Goal: Transaction & Acquisition: Purchase product/service

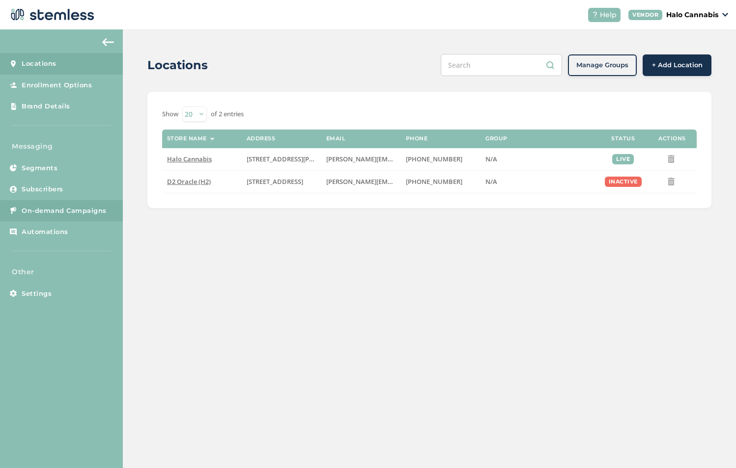
click at [63, 207] on span "On-demand Campaigns" at bounding box center [64, 211] width 85 height 10
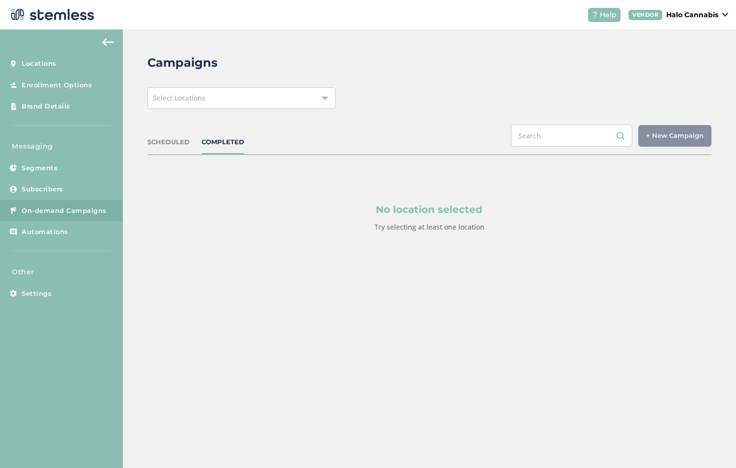
click at [322, 103] on div "Select Locations" at bounding box center [241, 98] width 188 height 22
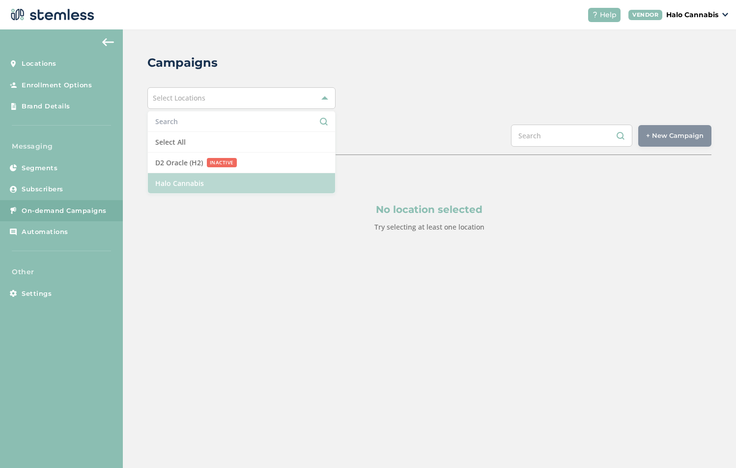
click at [182, 187] on li "Halo Cannabis" at bounding box center [241, 183] width 187 height 20
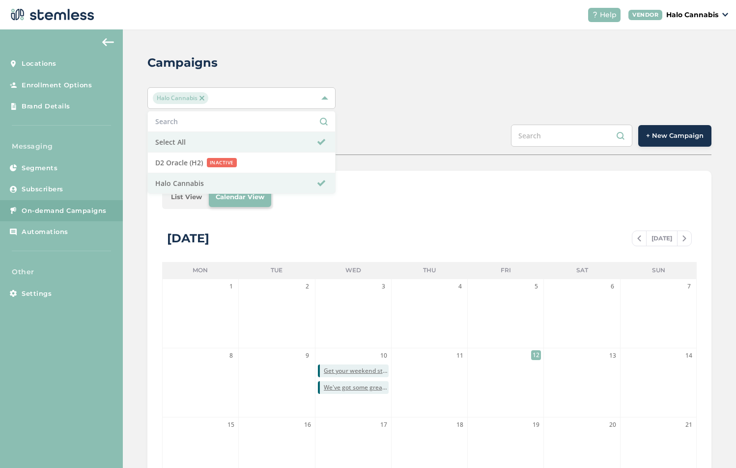
click at [448, 71] on div "Campaigns" at bounding box center [425, 63] width 556 height 18
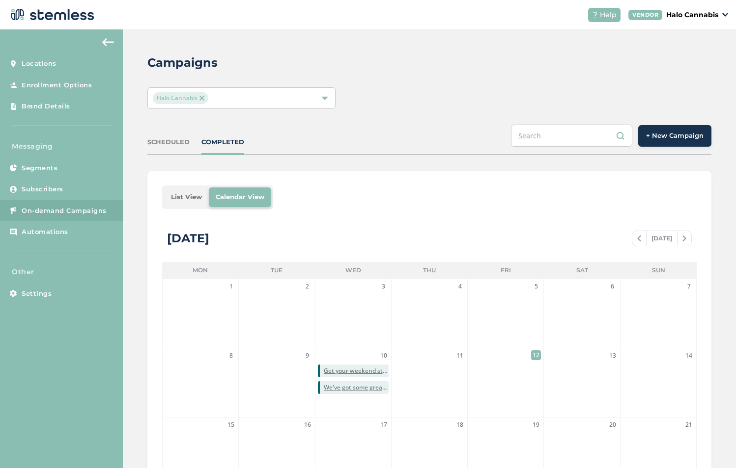
click at [686, 139] on span "+ New Campaign" at bounding box center [674, 136] width 57 height 10
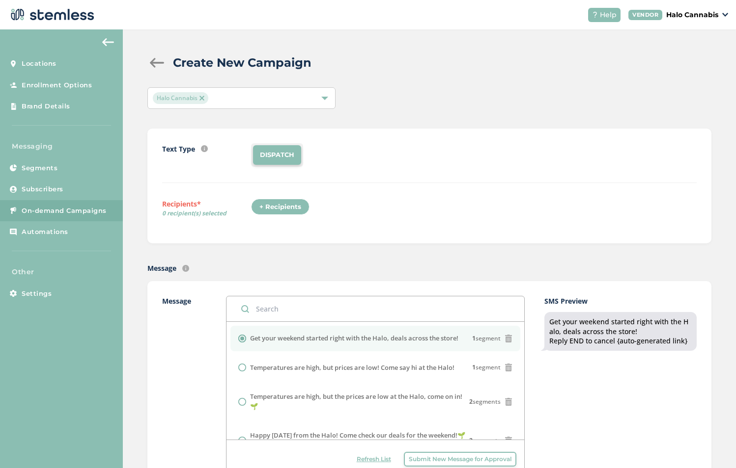
click at [280, 211] on div "+ Recipients" at bounding box center [280, 207] width 58 height 17
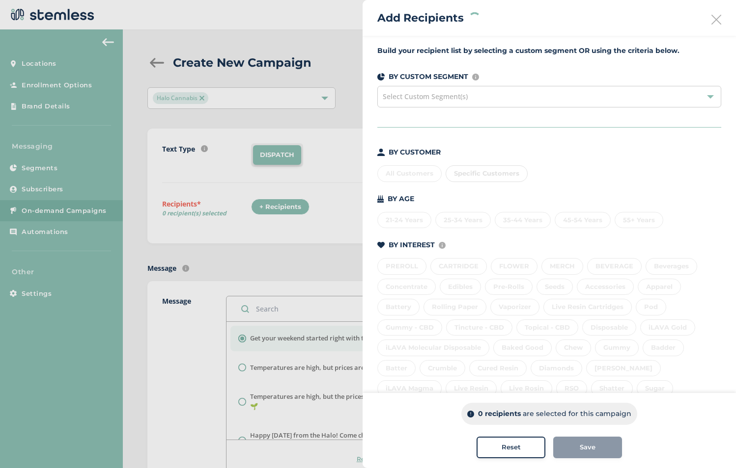
click at [403, 175] on div "All Customers Specific Customers" at bounding box center [549, 172] width 344 height 21
click at [413, 171] on div "All Customers" at bounding box center [409, 173] width 64 height 17
click at [591, 448] on span "Save" at bounding box center [587, 448] width 16 height 10
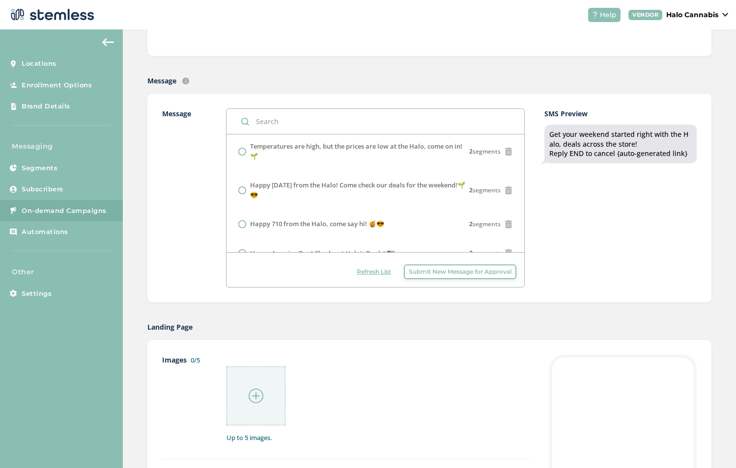
scroll to position [68, 0]
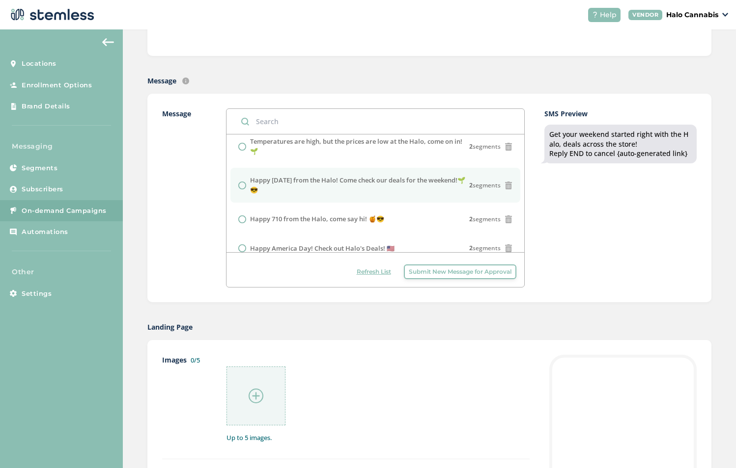
click at [242, 185] on input "radio" at bounding box center [242, 186] width 8 height 8
radio input "true"
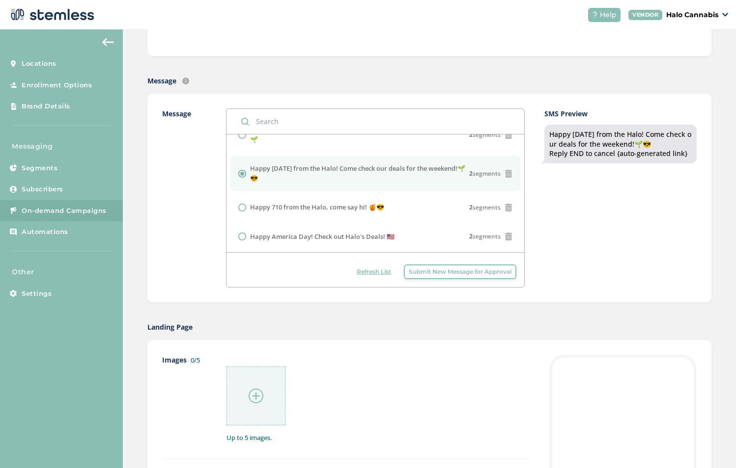
scroll to position [0, 0]
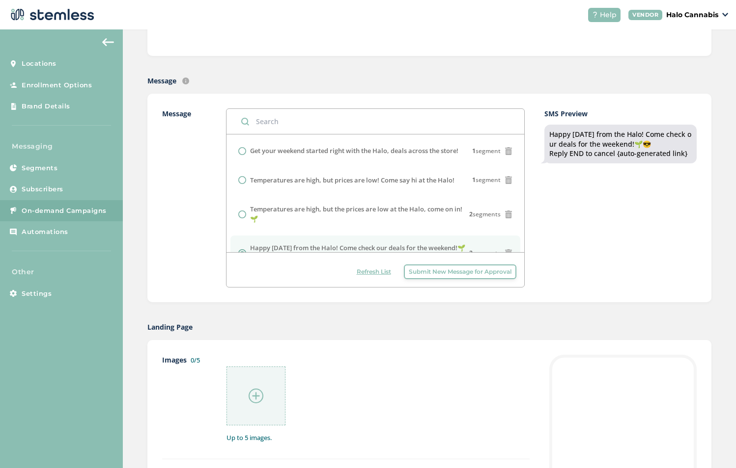
click at [303, 124] on input "text" at bounding box center [375, 121] width 298 height 25
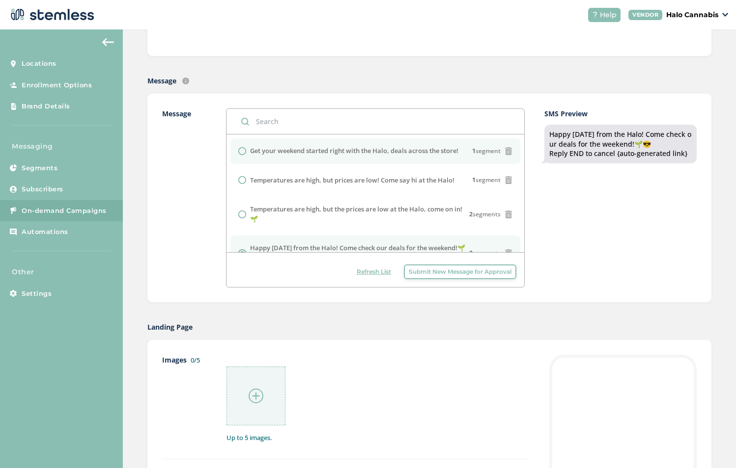
click at [244, 152] on input "radio" at bounding box center [242, 151] width 8 height 8
radio input "true"
click at [260, 405] on div at bounding box center [255, 396] width 59 height 59
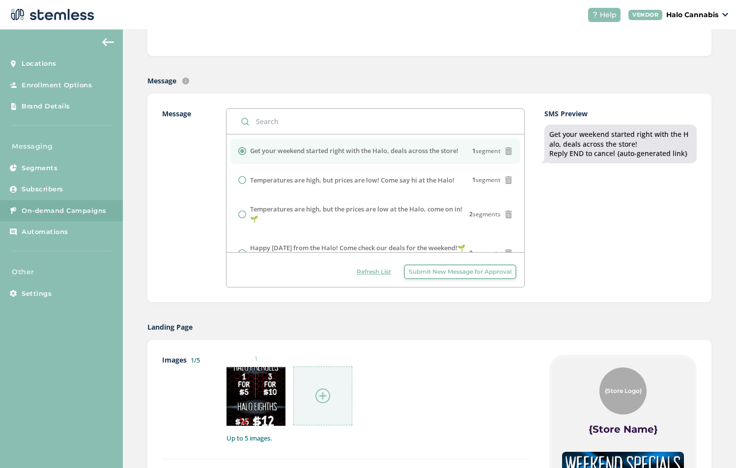
click at [338, 403] on div at bounding box center [322, 396] width 59 height 59
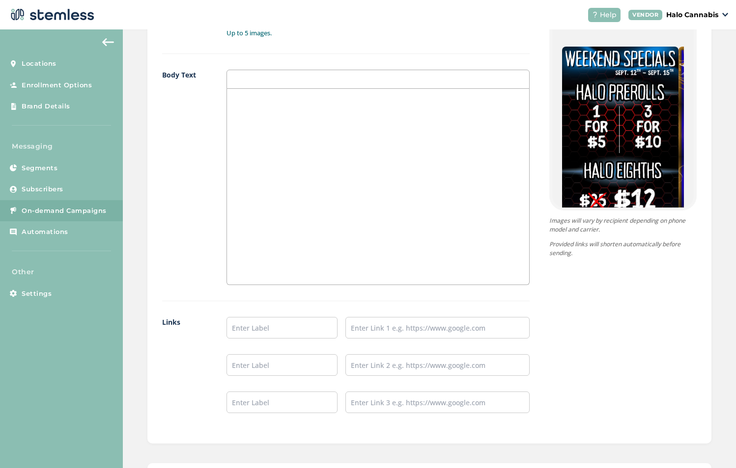
scroll to position [690, 0]
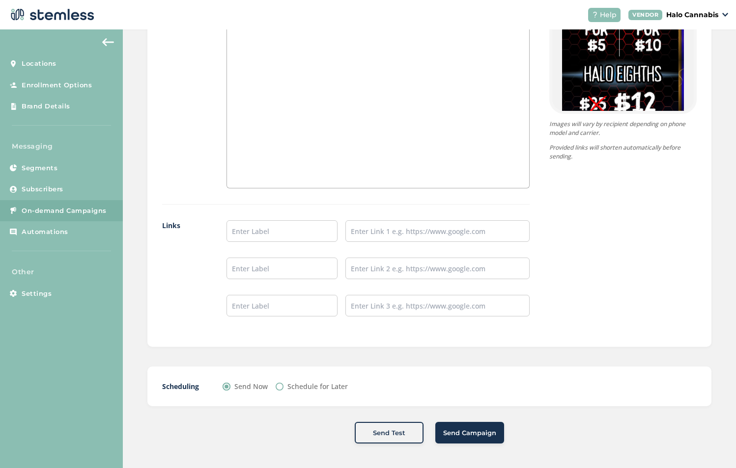
click at [281, 387] on input "Schedule for Later" at bounding box center [279, 387] width 8 height 8
radio input "true"
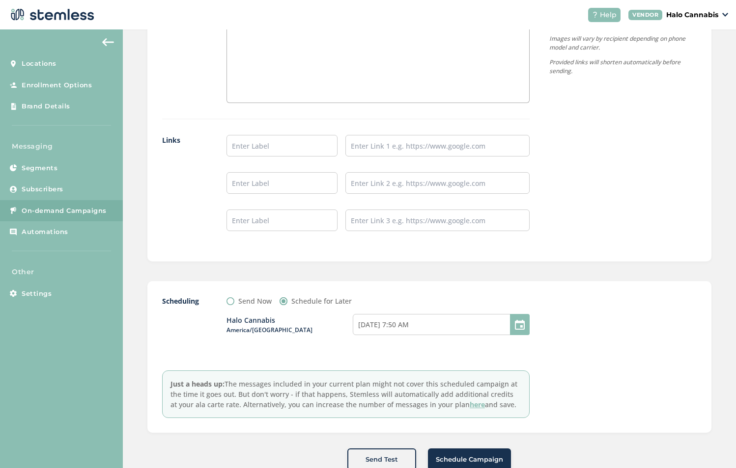
scroll to position [802, 0]
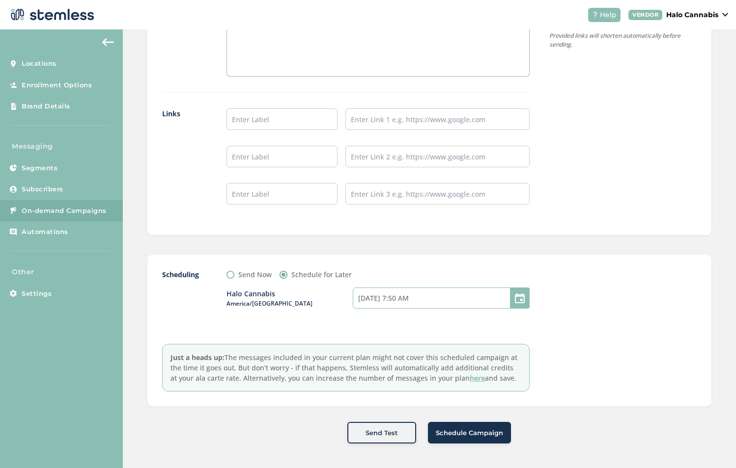
click at [409, 305] on input "[DATE] 7:50 AM" at bounding box center [441, 298] width 177 height 21
select select "7"
select select "50"
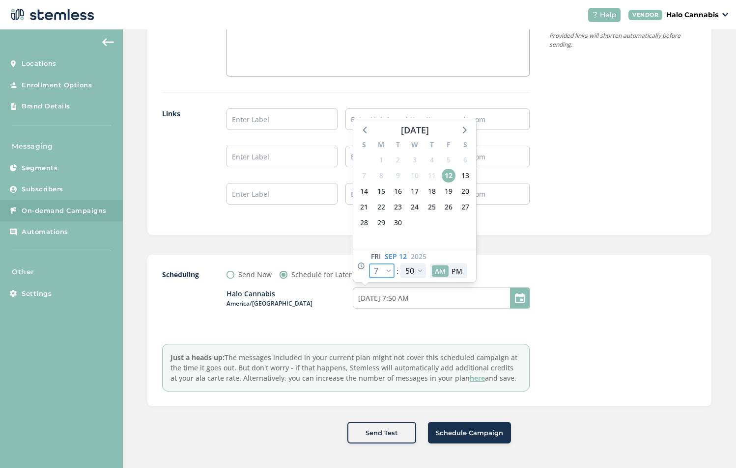
click at [383, 269] on select "12 1 2 3 4 5 6 7 8 9 10 11" at bounding box center [382, 271] width 26 height 15
select select "9"
click at [369, 264] on select "12 1 2 3 4 5 6 7 8 9 10 11" at bounding box center [382, 271] width 26 height 15
type input "[DATE] 9:50 AM"
select select "9"
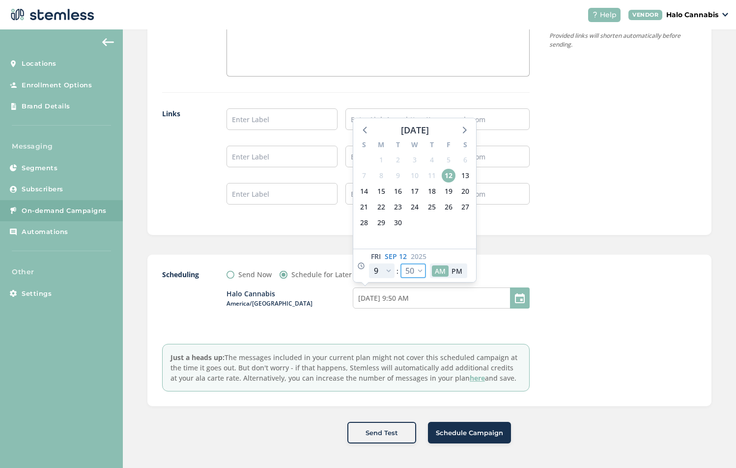
click at [416, 273] on select "00 05 10 15 20 25 30 35 40 45 50 55" at bounding box center [413, 271] width 26 height 15
select select "0"
click at [400, 264] on select "00 05 10 15 20 25 30 35 40 45 50 55" at bounding box center [413, 271] width 26 height 15
type input "[DATE] 9:00 AM"
select select "0"
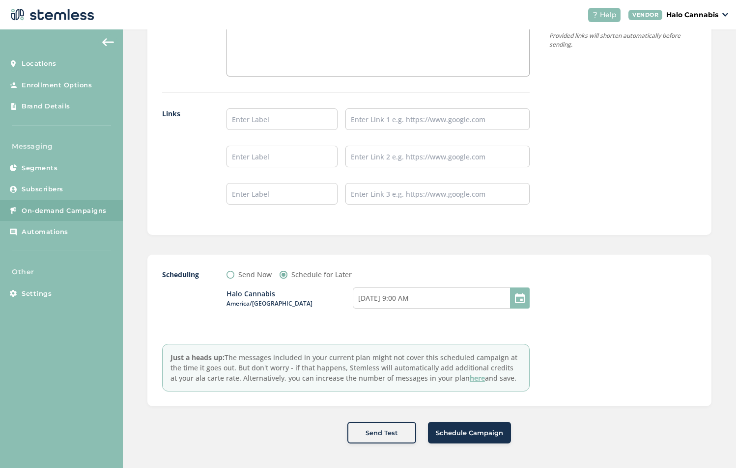
click at [451, 430] on span "Schedule Campaign" at bounding box center [469, 434] width 67 height 10
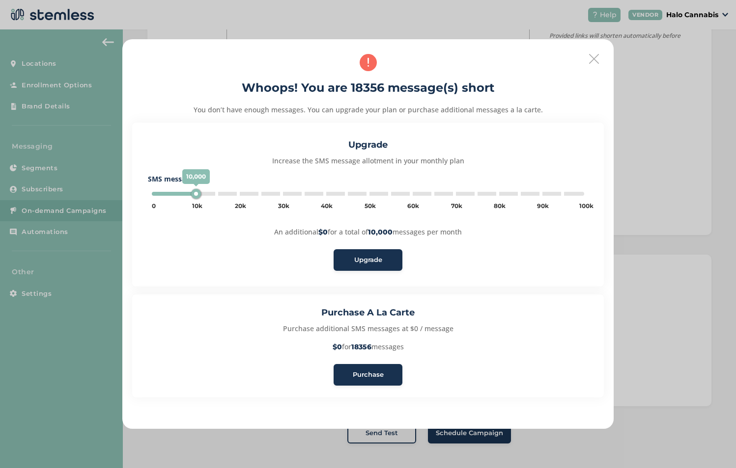
type input "20000"
click at [371, 372] on span "Purchase" at bounding box center [368, 375] width 31 height 10
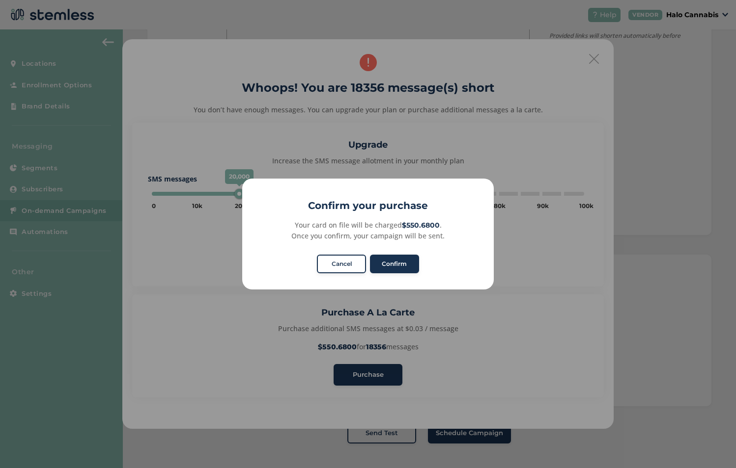
click at [352, 267] on button "Cancel" at bounding box center [341, 264] width 49 height 19
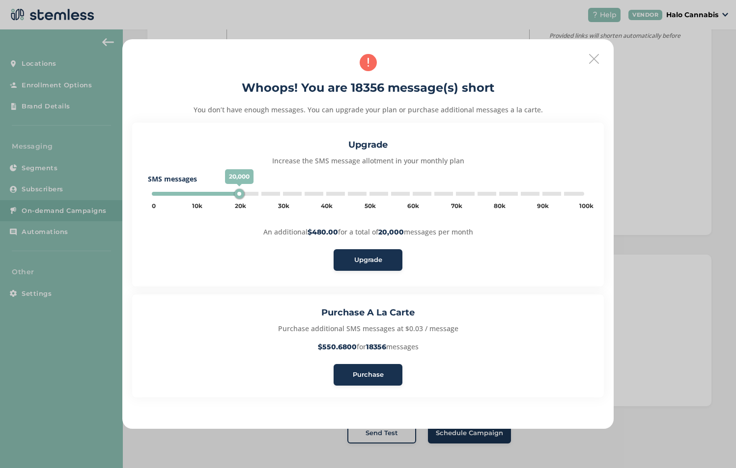
click at [593, 59] on icon at bounding box center [594, 59] width 10 height 10
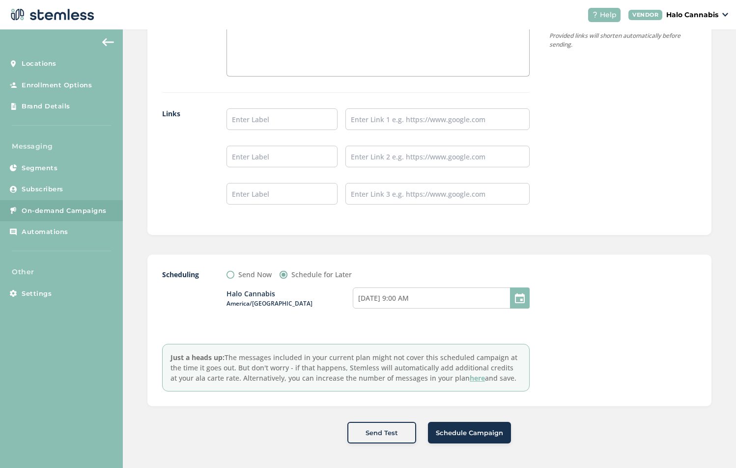
click at [387, 437] on span "Send Test" at bounding box center [381, 434] width 32 height 10
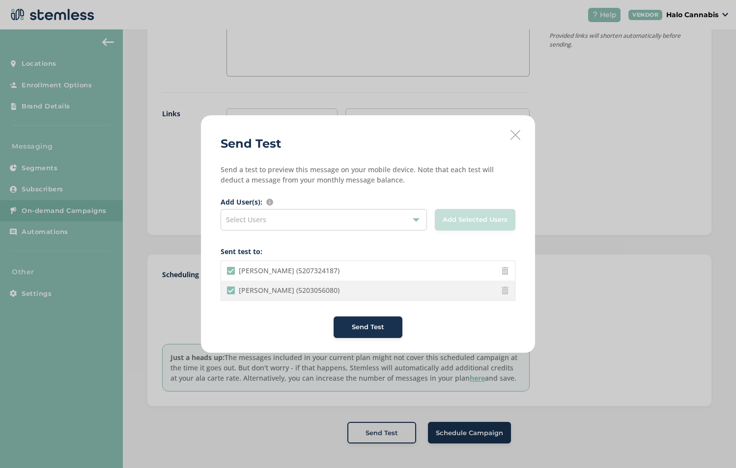
click at [230, 294] on \(5203056080\) "[PERSON_NAME] (5203056080)" at bounding box center [231, 291] width 8 height 8
checkbox \(5203056080\) "false"
click at [371, 329] on span "Send Test" at bounding box center [368, 328] width 32 height 10
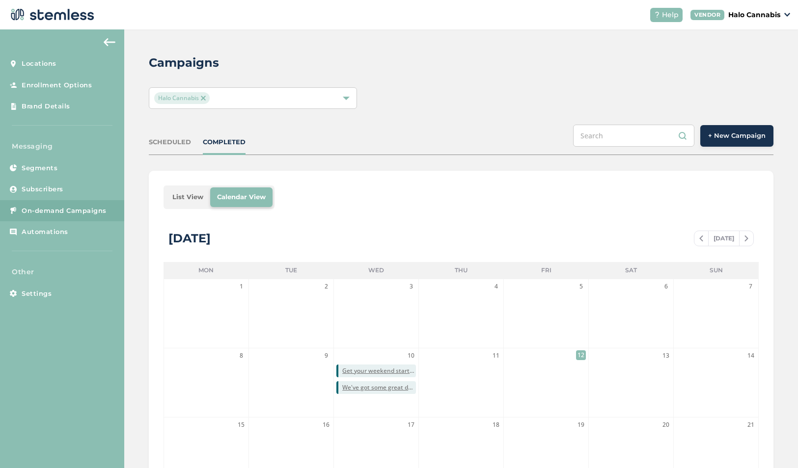
click at [739, 133] on span "+ New Campaign" at bounding box center [736, 136] width 57 height 10
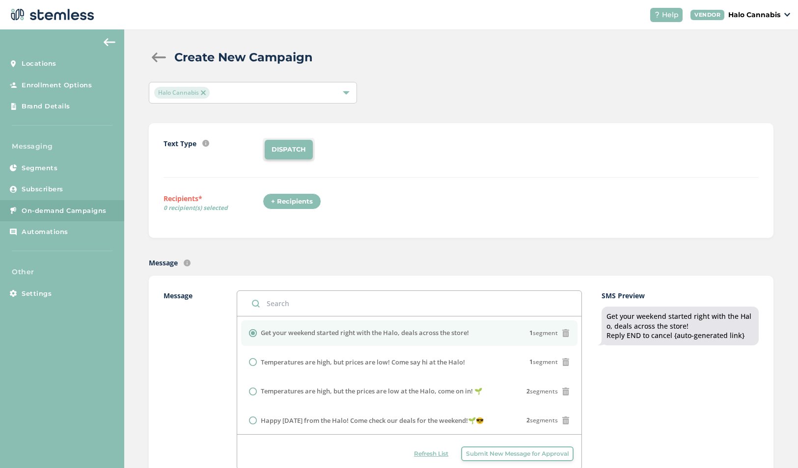
scroll to position [6, 0]
click at [286, 199] on div "+ Recipients" at bounding box center [292, 200] width 58 height 17
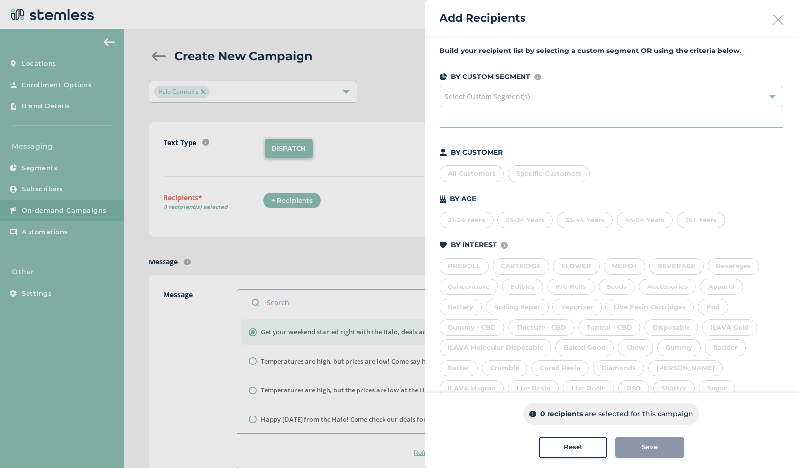
click at [464, 171] on div "All Customers" at bounding box center [471, 173] width 64 height 17
click at [647, 447] on span "Save" at bounding box center [650, 448] width 16 height 10
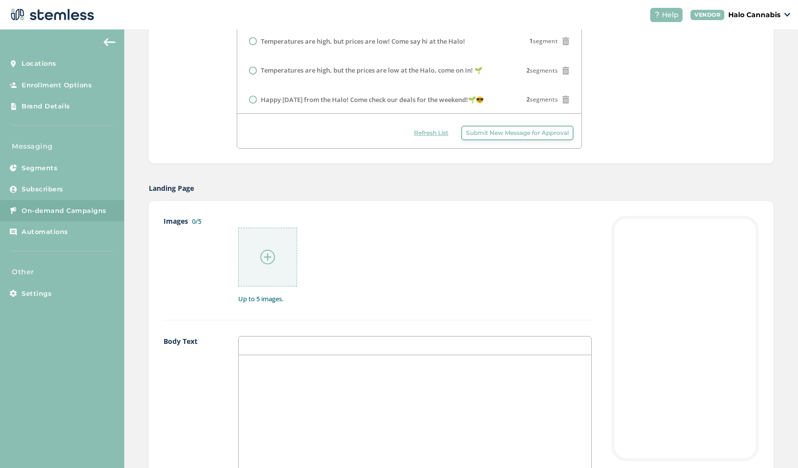
scroll to position [327, 0]
click at [284, 251] on div at bounding box center [267, 256] width 59 height 59
click at [275, 259] on div at bounding box center [267, 256] width 59 height 59
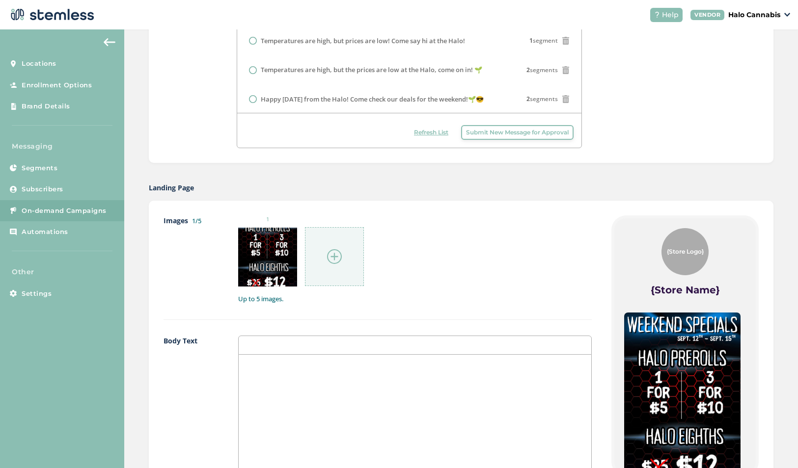
click at [345, 261] on div at bounding box center [334, 256] width 59 height 59
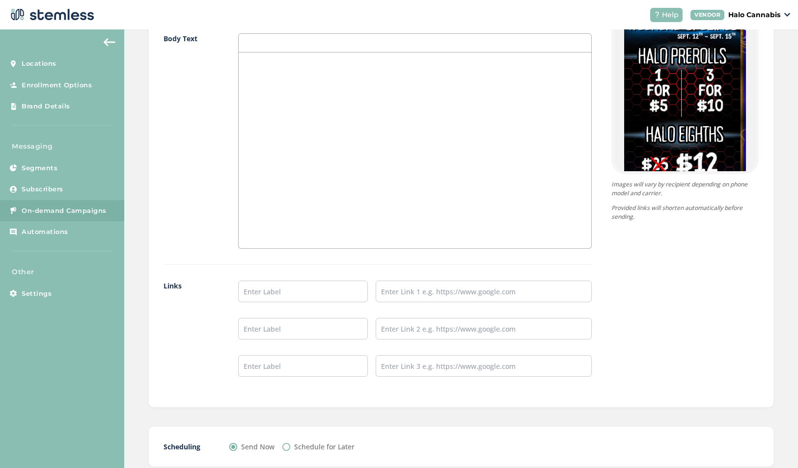
scroll to position [690, 0]
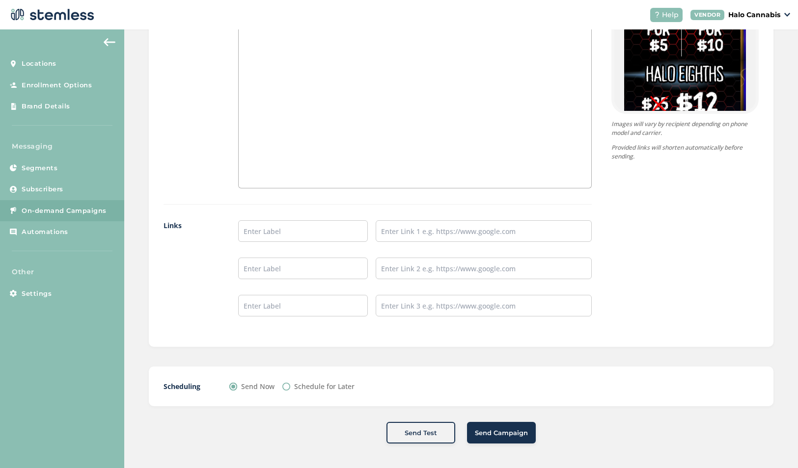
click at [284, 385] on input "Schedule for Later" at bounding box center [286, 387] width 8 height 8
radio input "true"
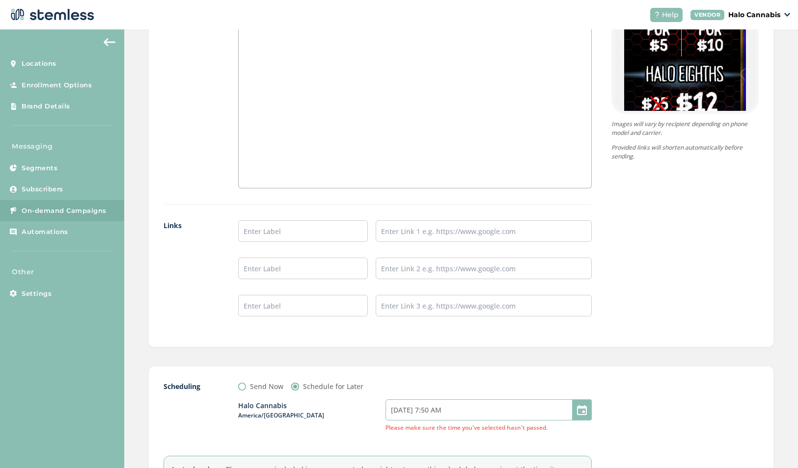
click at [463, 415] on input "[DATE] 7:50 AM" at bounding box center [488, 410] width 206 height 21
select select "7"
select select "50"
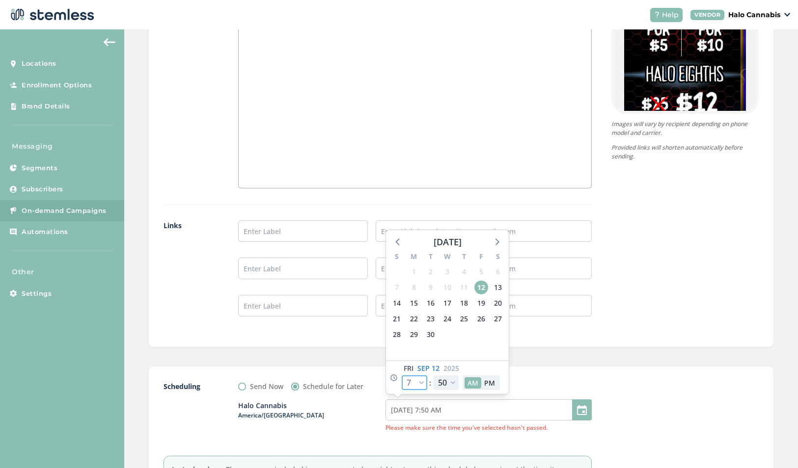
click at [417, 382] on select "12 1 2 3 4 5 6 7 8 9 10 11" at bounding box center [415, 383] width 26 height 15
select select "9"
click at [402, 376] on select "12 1 2 3 4 5 6 7 8 9 10 11" at bounding box center [415, 383] width 26 height 15
type input "[DATE] 9:50 AM"
select select "9"
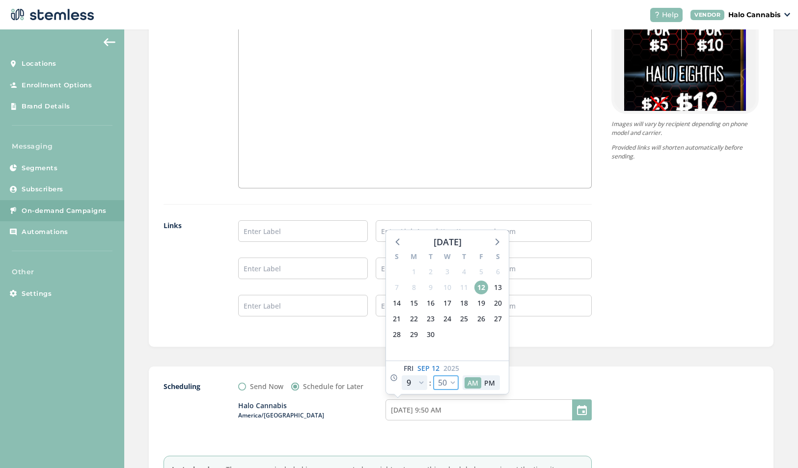
click at [449, 383] on select "00 05 10 15 20 25 30 35 40 45 50 55" at bounding box center [446, 383] width 26 height 15
select select "0"
click at [433, 376] on select "00 05 10 15 20 25 30 35 40 45 50 55" at bounding box center [446, 383] width 26 height 15
type input "[DATE] 9:00 AM"
select select "0"
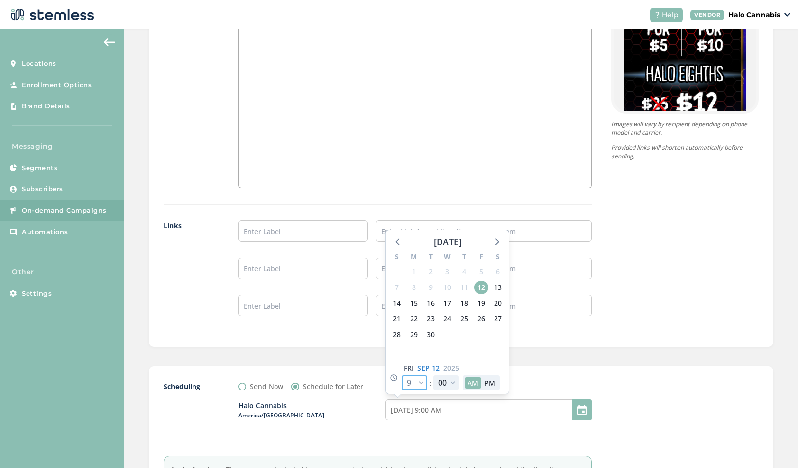
click at [410, 384] on select "12 1 2 3 4 5 6 7 8 9 10 11" at bounding box center [415, 383] width 26 height 15
click at [402, 376] on select "12 1 2 3 4 5 6 7 8 9 10 11" at bounding box center [415, 383] width 26 height 15
click at [411, 382] on select "12 1 2 3 4 5 6 7 8 9 10 11" at bounding box center [415, 383] width 26 height 15
select select "8"
click at [402, 376] on select "12 1 2 3 4 5 6 7 8 9 10 11" at bounding box center [415, 383] width 26 height 15
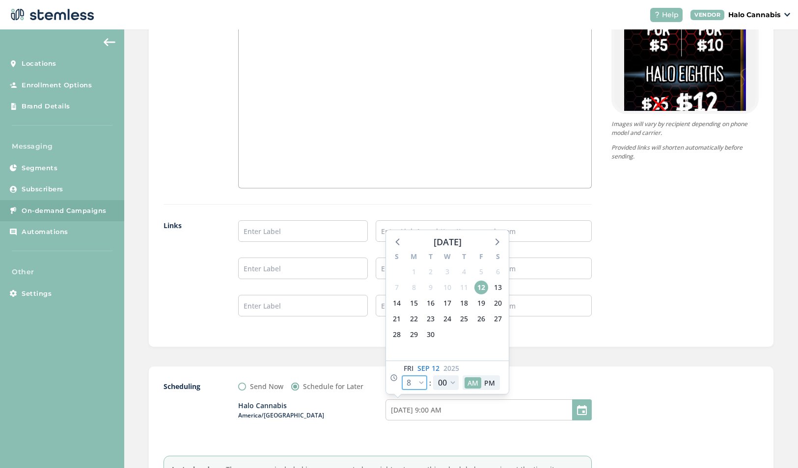
type input "[DATE] 8:00 AM"
select select "8"
click at [440, 381] on select "00 05 10 15 20 25 30 35 40 45 50 55" at bounding box center [446, 383] width 26 height 15
select select "50"
click at [433, 376] on select "00 05 10 15 20 25 30 35 40 45 50 55" at bounding box center [446, 383] width 26 height 15
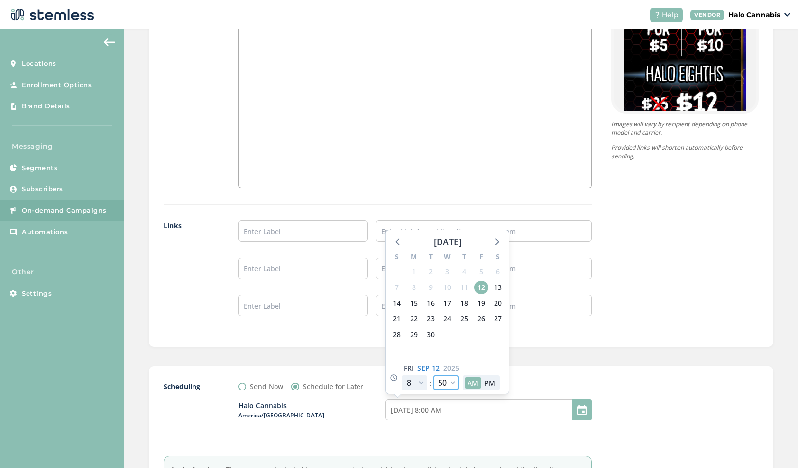
type input "[DATE] 8:50 AM"
select select "50"
click at [563, 375] on div "Scheduling Send Now Schedule for Later Halo Cannabis America/[GEOGRAPHIC_DATA] …" at bounding box center [461, 443] width 625 height 152
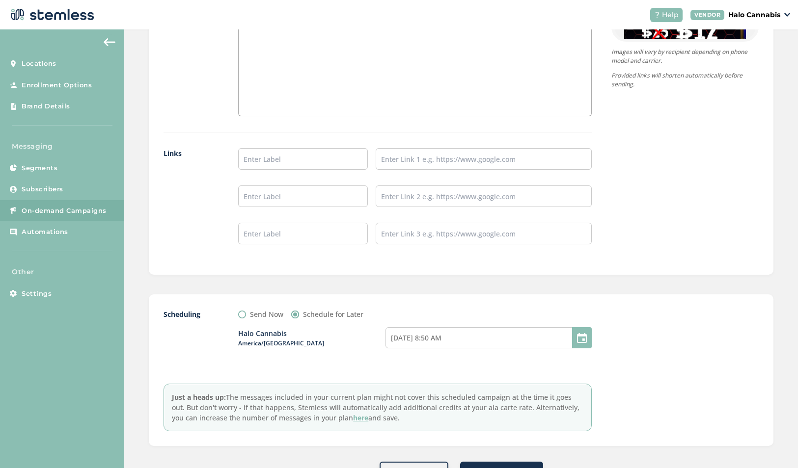
scroll to position [802, 0]
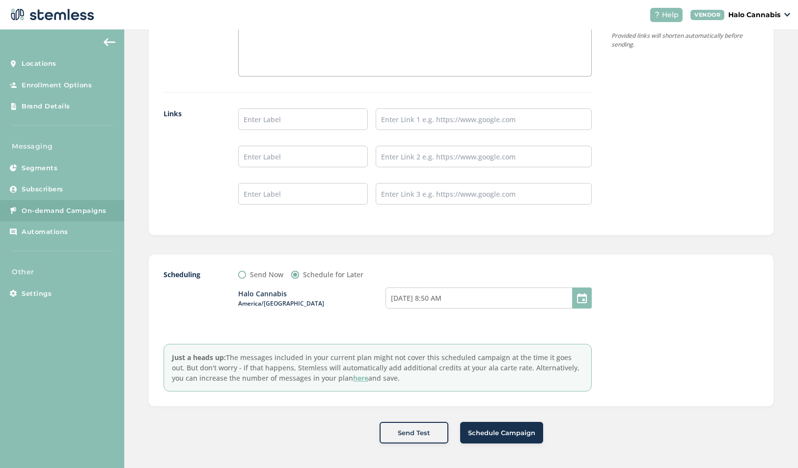
click at [504, 437] on span "Schedule Campaign" at bounding box center [501, 434] width 67 height 10
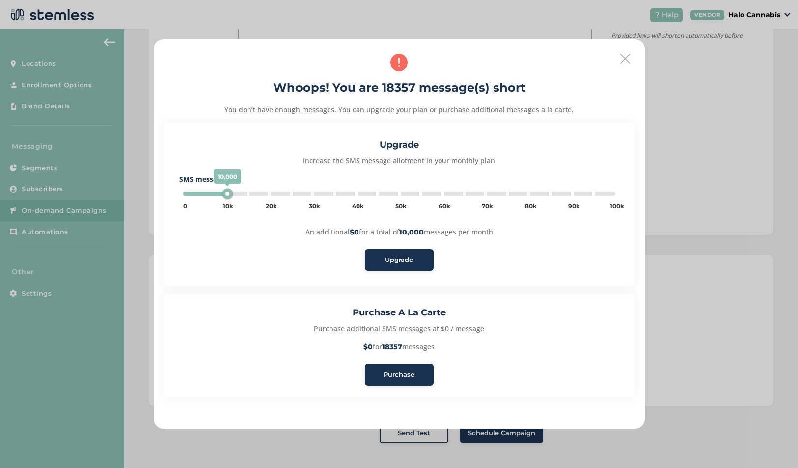
type input "20000"
click at [390, 381] on button "Purchase" at bounding box center [399, 375] width 69 height 22
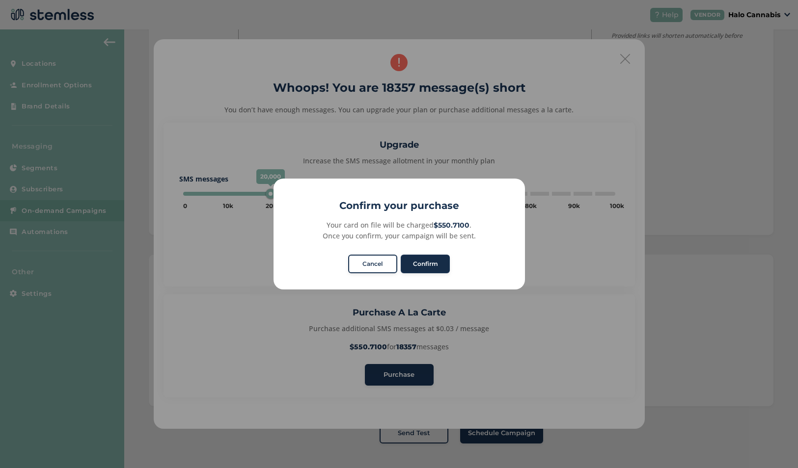
click at [426, 270] on button "Confirm" at bounding box center [425, 264] width 49 height 19
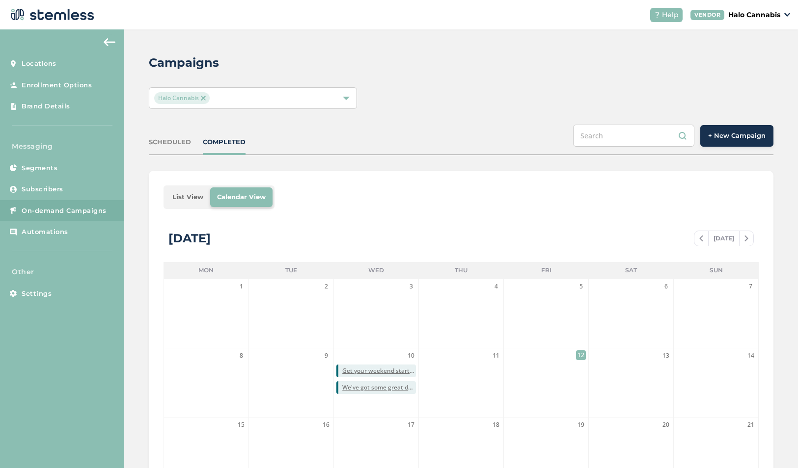
click at [201, 99] on img at bounding box center [203, 98] width 5 height 5
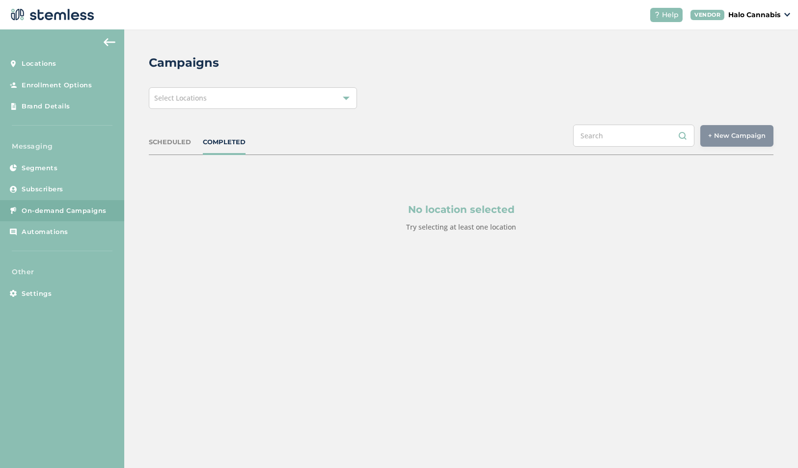
click at [340, 96] on div "Select Locations" at bounding box center [253, 98] width 208 height 22
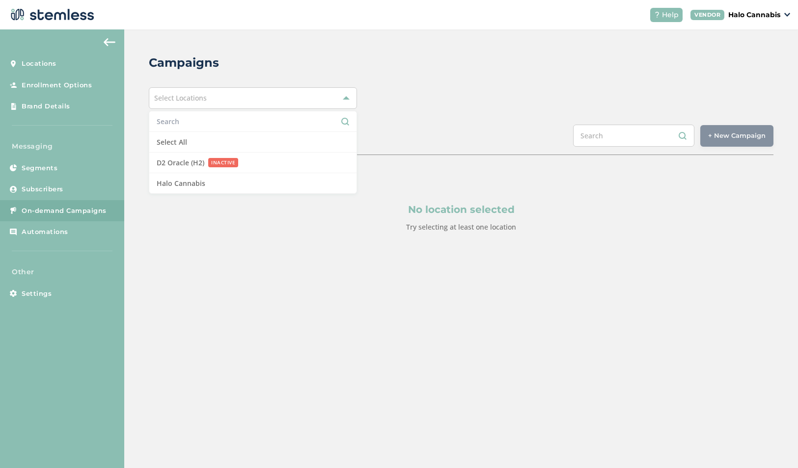
click at [464, 79] on div "Campaigns Select Locations Select All D2 Oracle (H2) INACTIVE Halo Cannabis SCH…" at bounding box center [461, 166] width 674 height 275
